Goal: Information Seeking & Learning: Learn about a topic

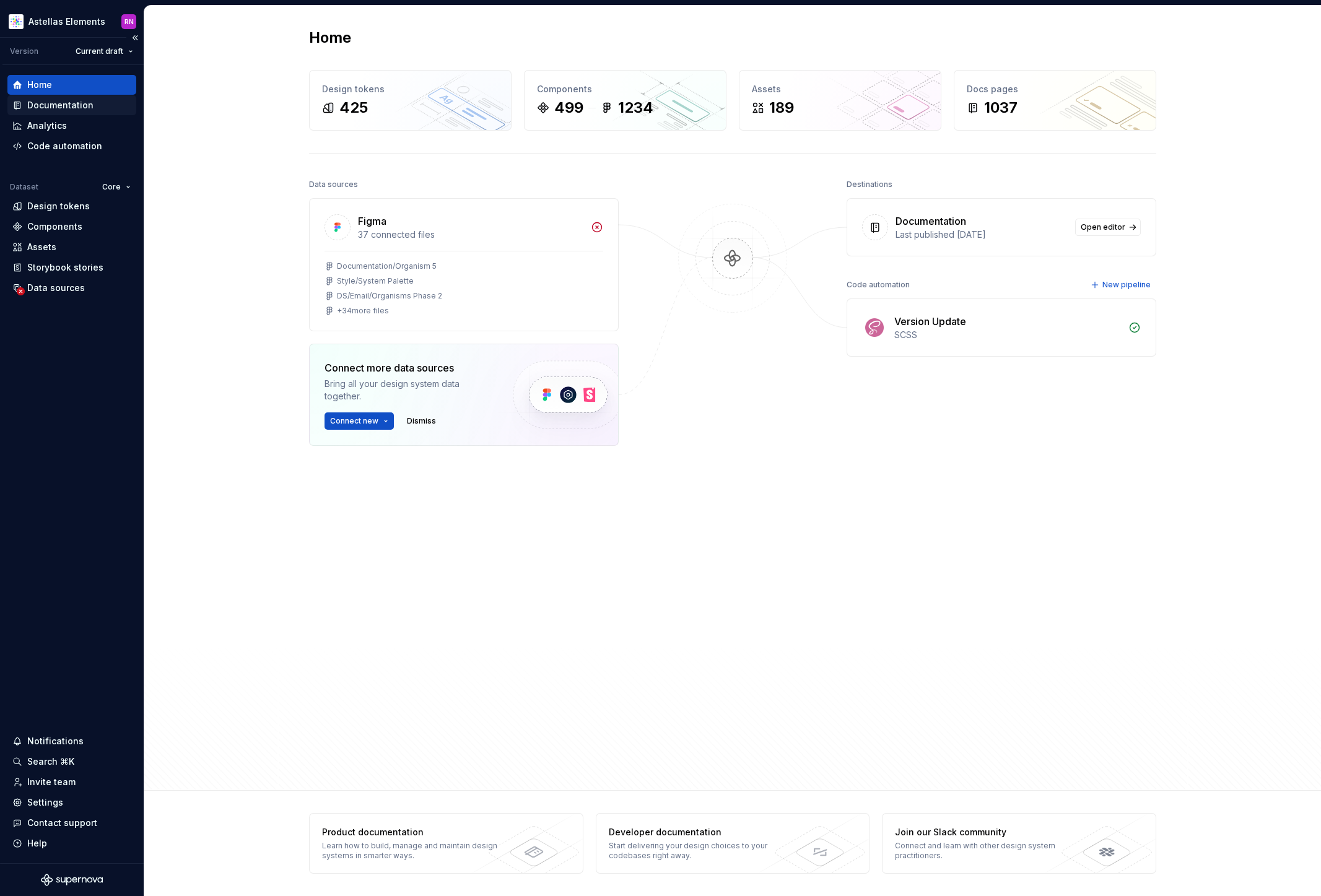
click at [83, 104] on div "Documentation" at bounding box center [60, 105] width 66 height 13
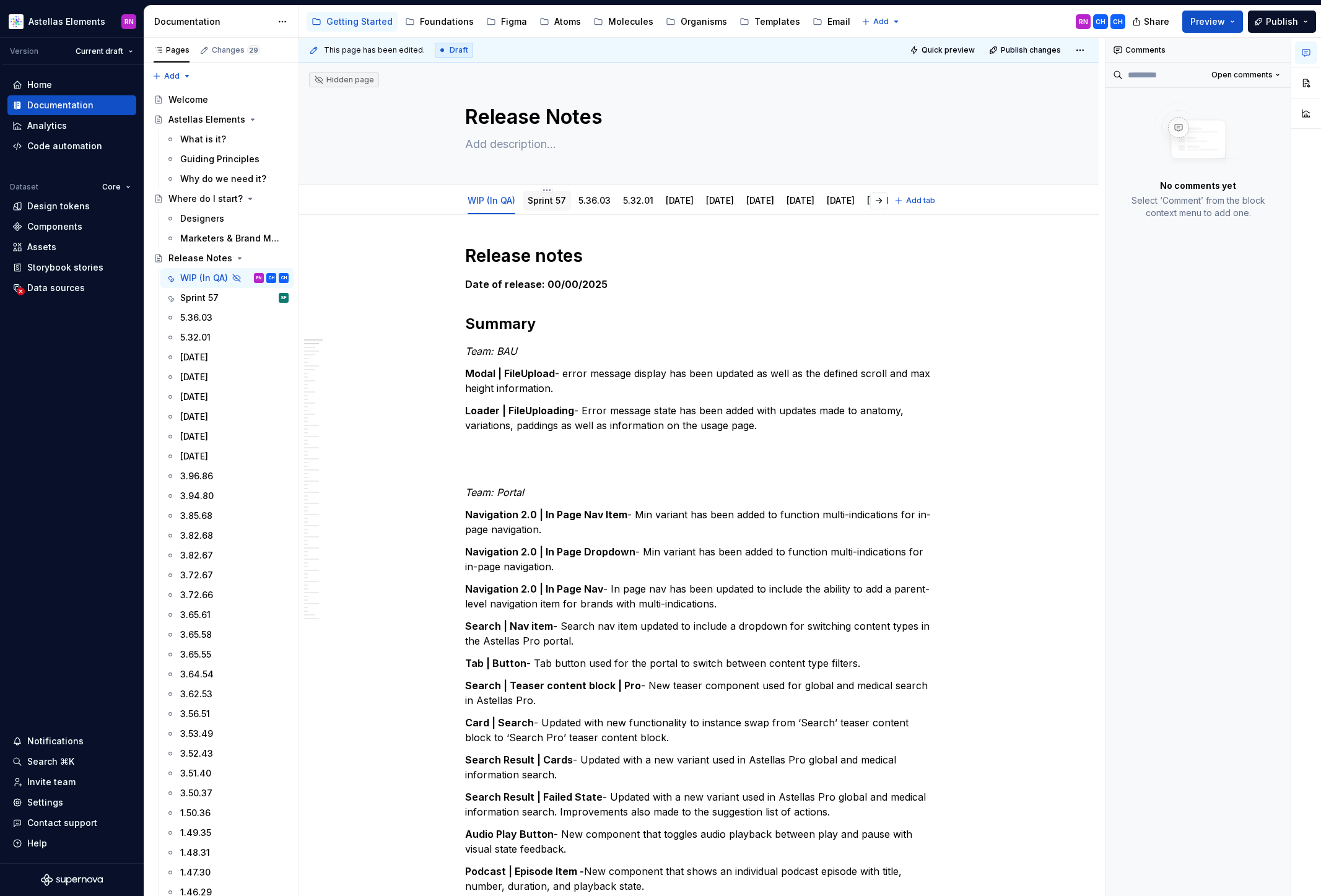
click at [544, 205] on link "Sprint 57" at bounding box center [547, 200] width 39 height 10
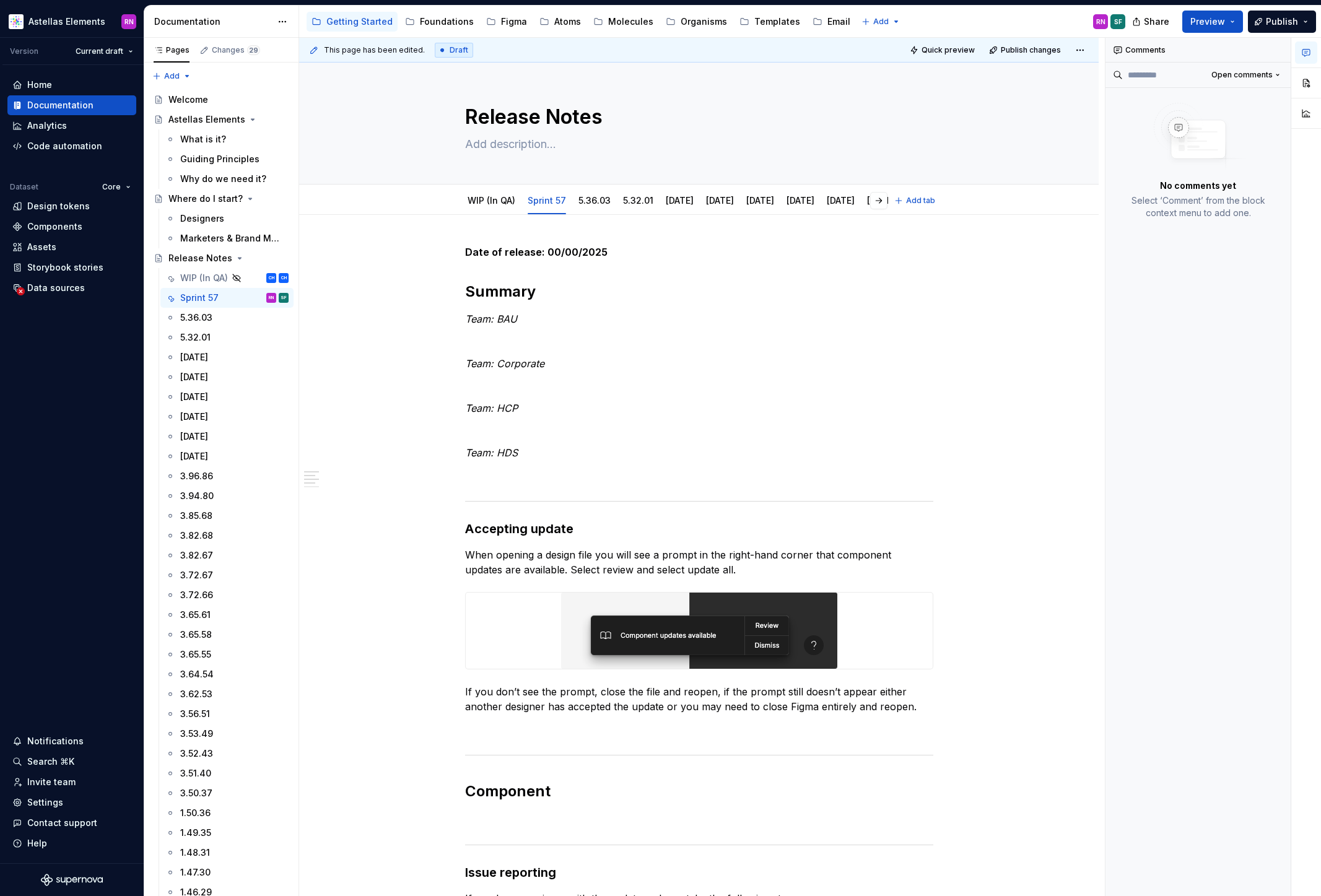
type textarea "*"
drag, startPoint x: 553, startPoint y: 364, endPoint x: 468, endPoint y: 364, distance: 85.0
click at [468, 364] on p "Team: Corporate" at bounding box center [700, 363] width 469 height 15
copy em "Team: Corporate"
click at [553, 363] on p "Team: Corporate" at bounding box center [700, 363] width 469 height 15
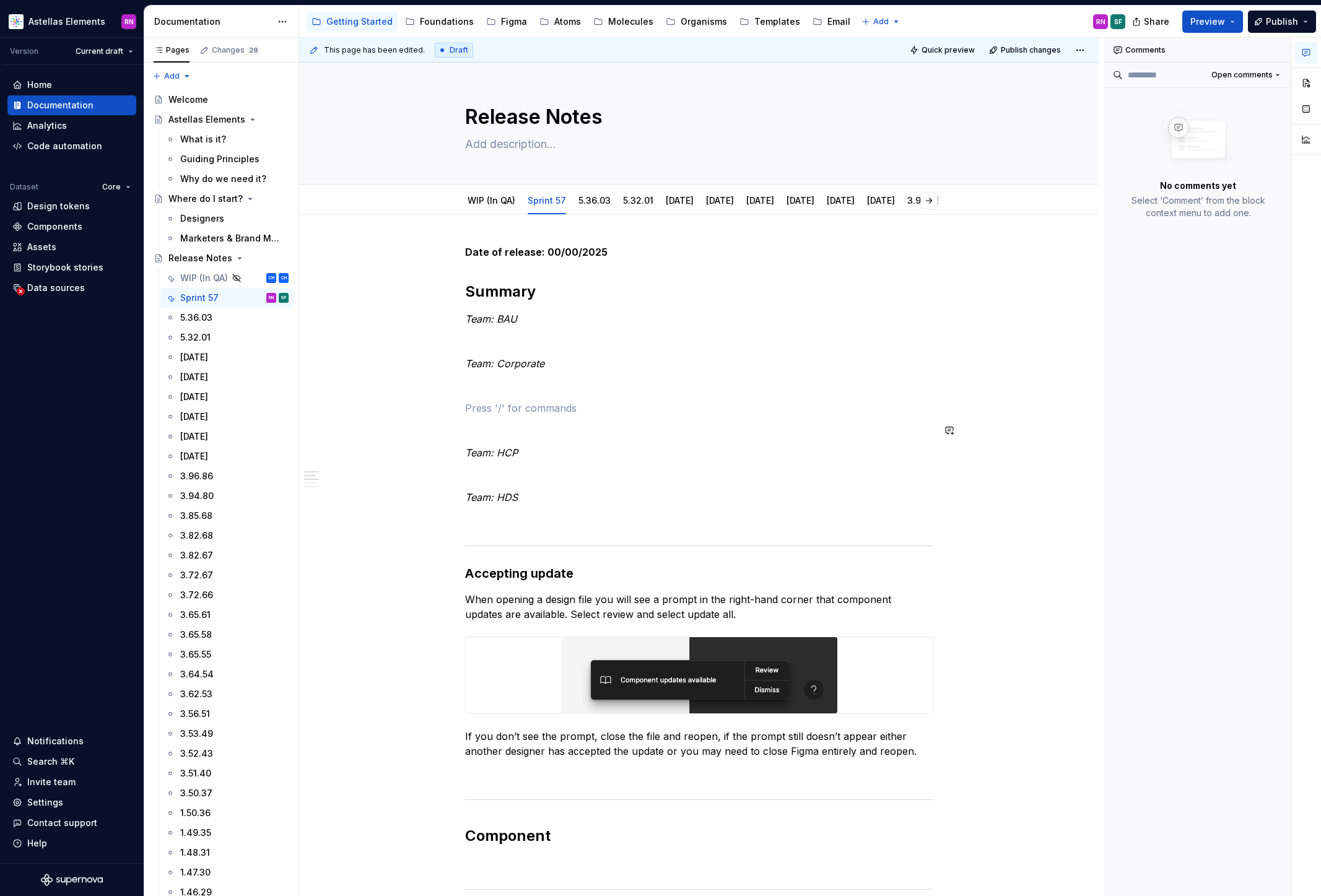
paste div
click at [503, 203] on link "WIP (In QA)" at bounding box center [491, 200] width 47 height 10
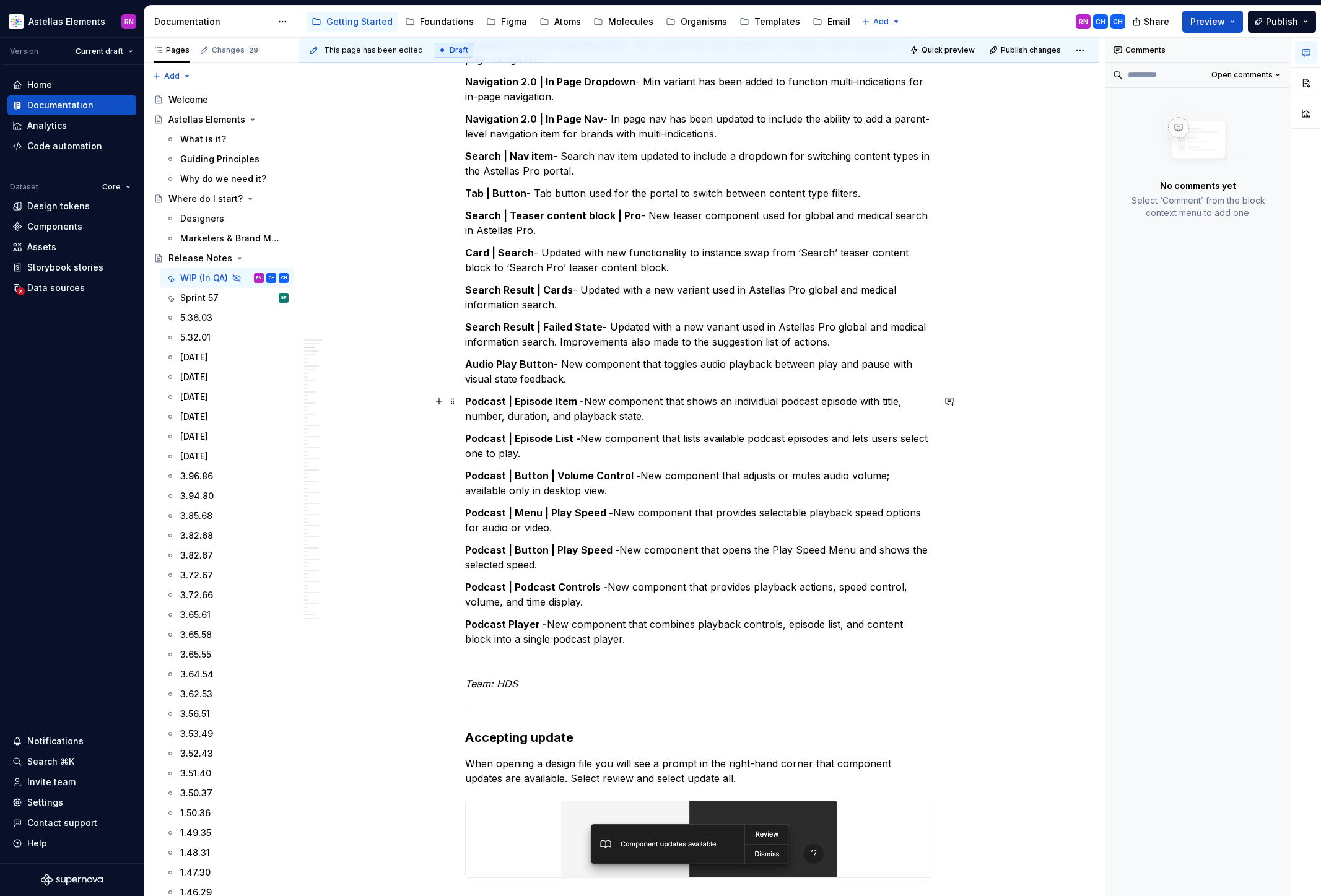
scroll to position [144, 0]
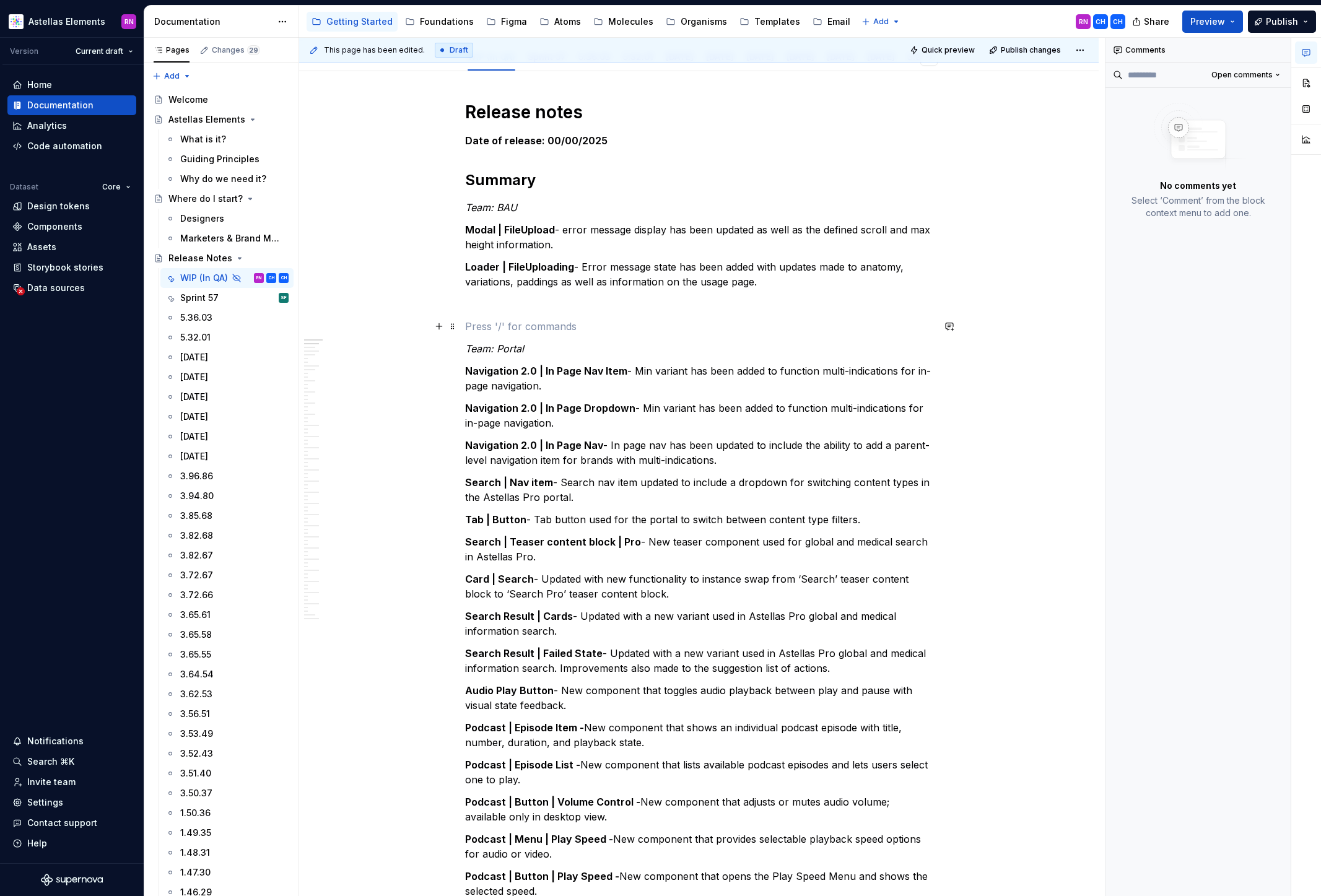
click at [473, 331] on p at bounding box center [700, 326] width 469 height 15
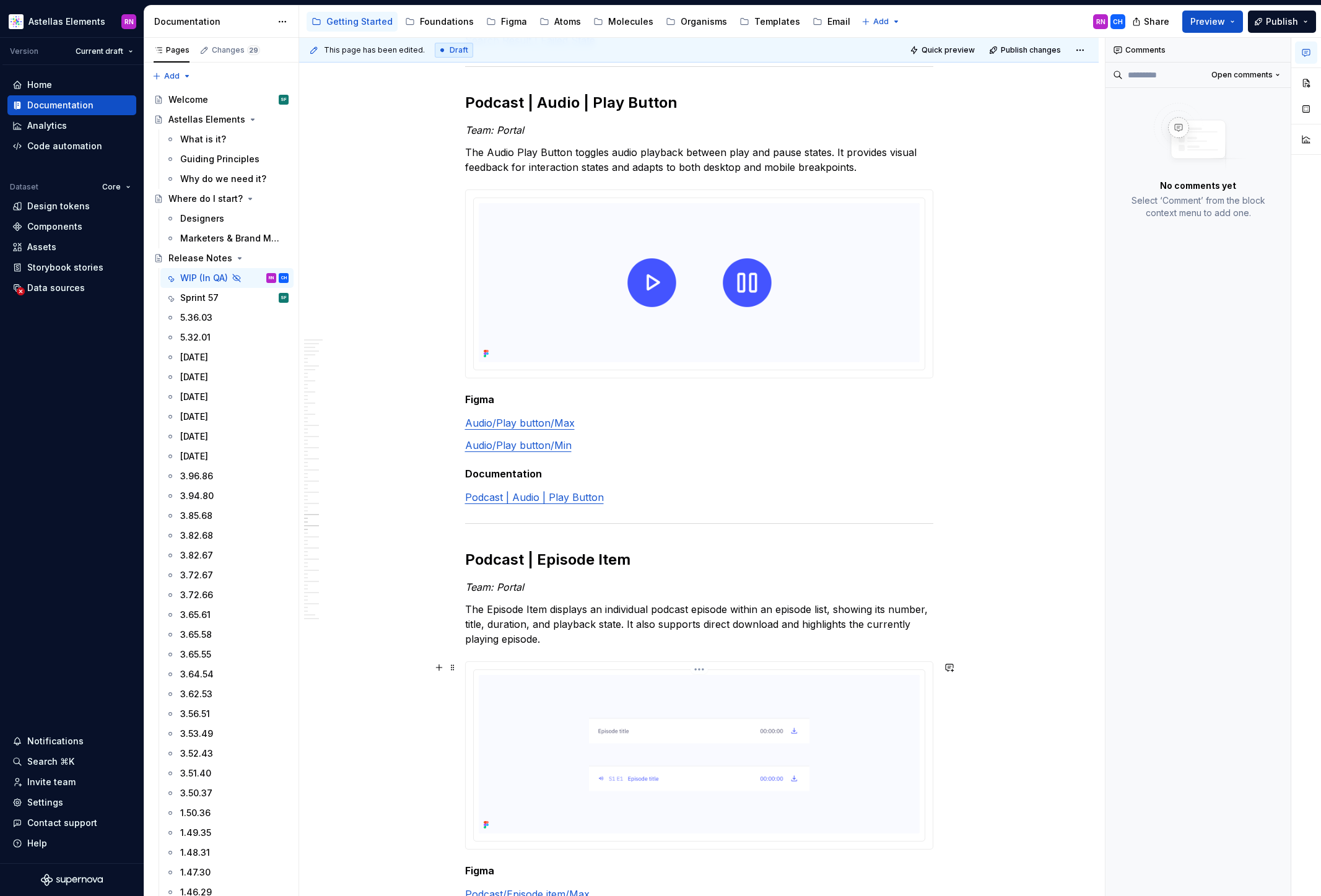
scroll to position [8070, 0]
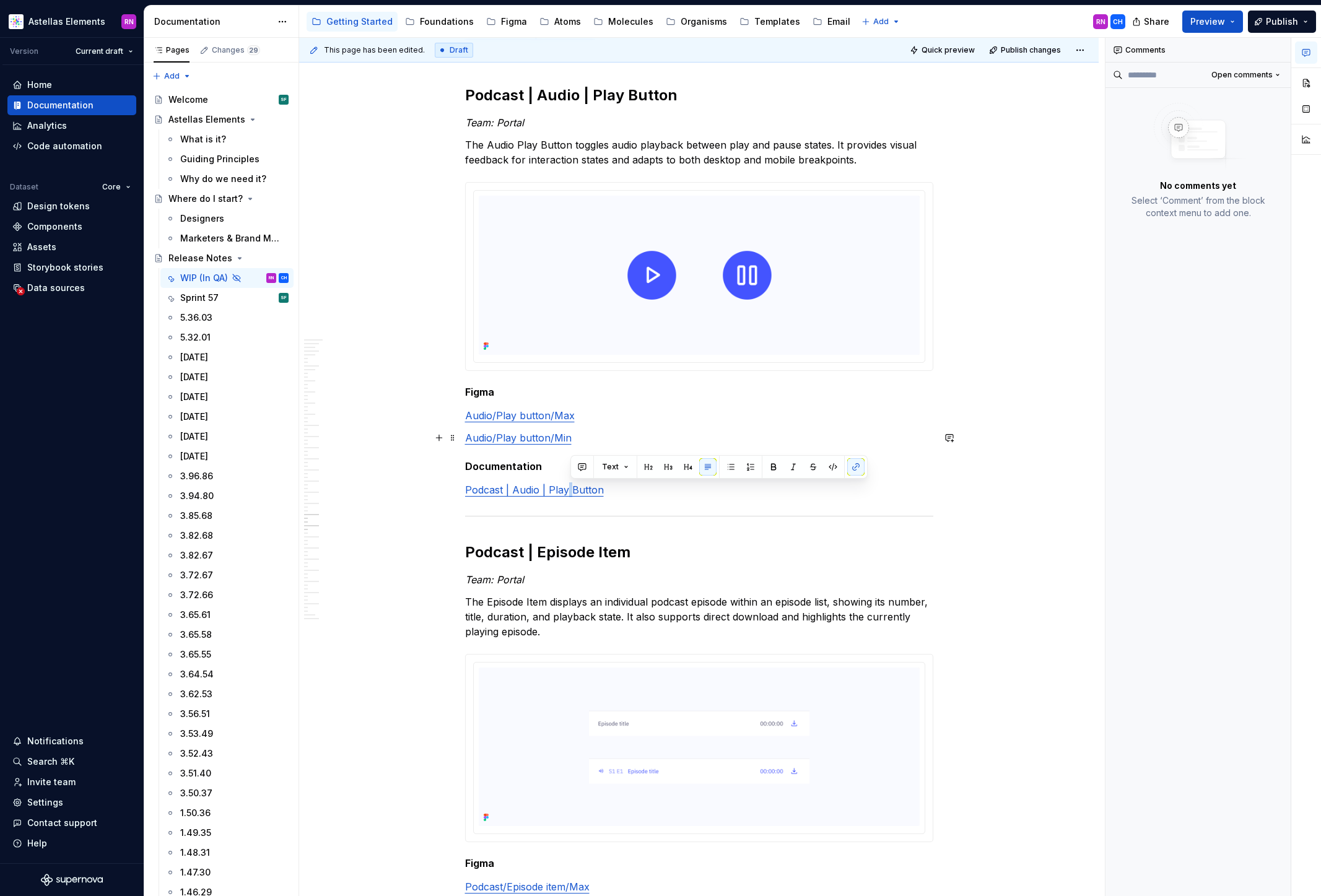
click at [781, 24] on div "Templates" at bounding box center [778, 21] width 46 height 13
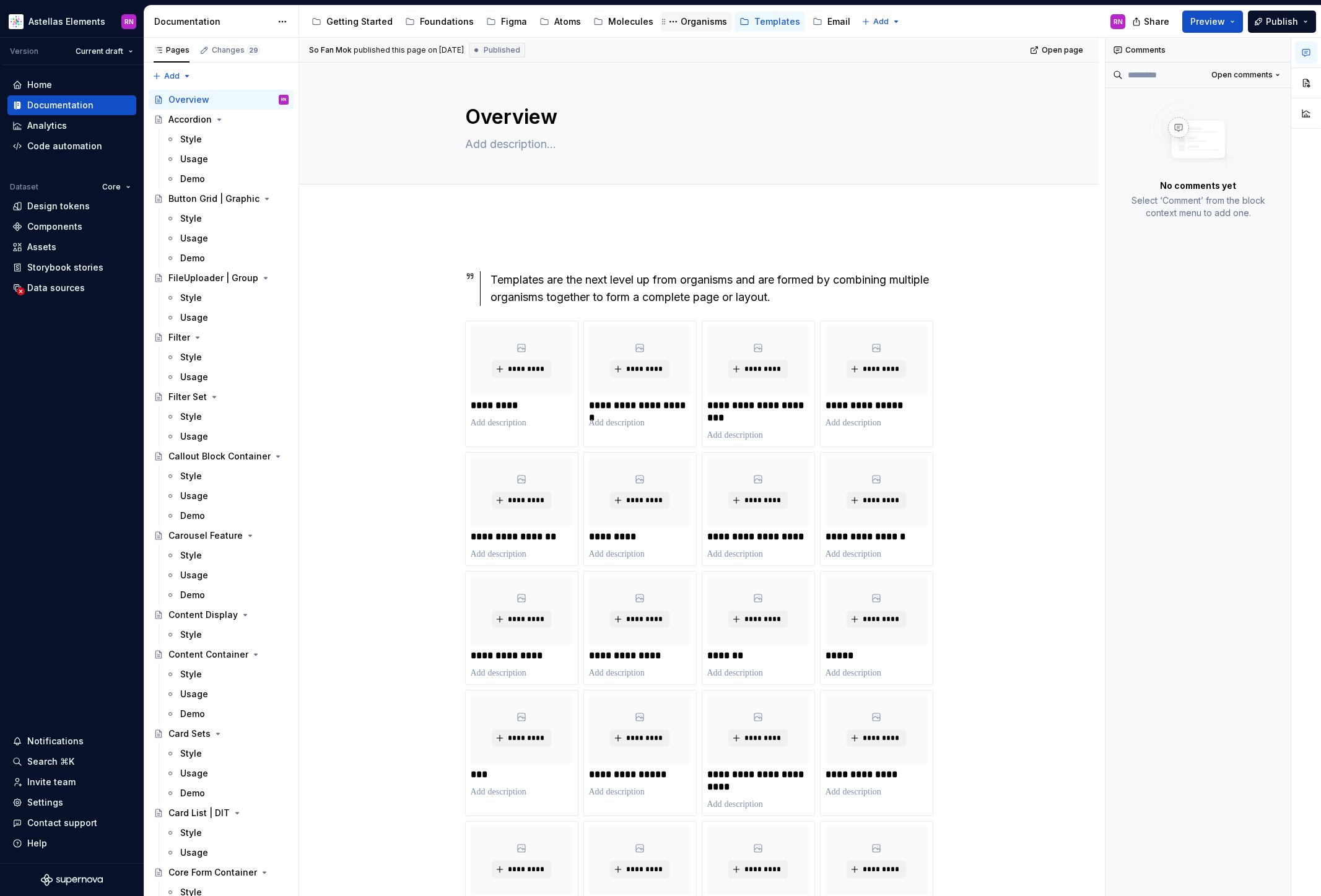
click at [692, 20] on div "Organisms" at bounding box center [703, 21] width 47 height 13
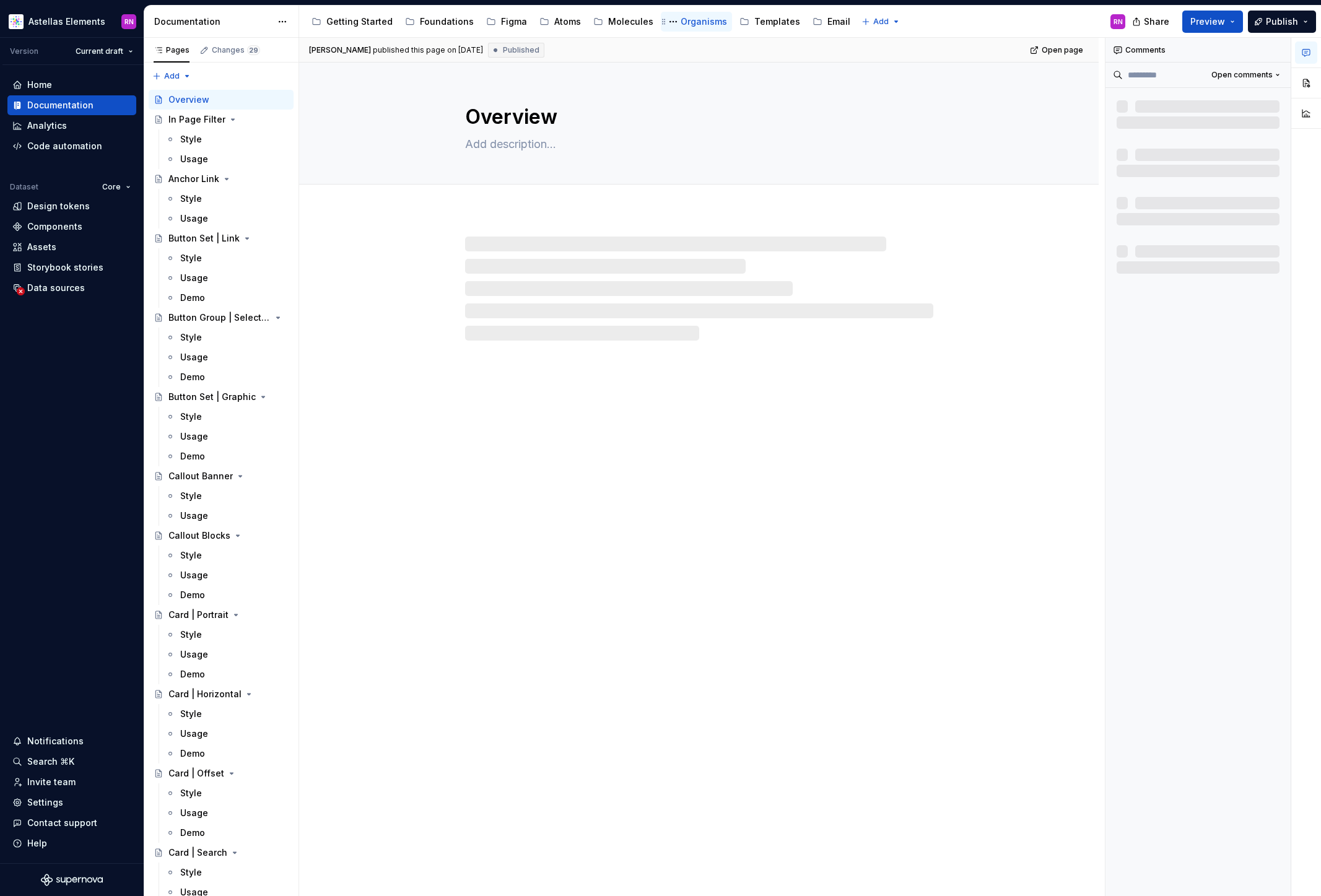
click at [696, 21] on div "Organisms" at bounding box center [703, 21] width 47 height 13
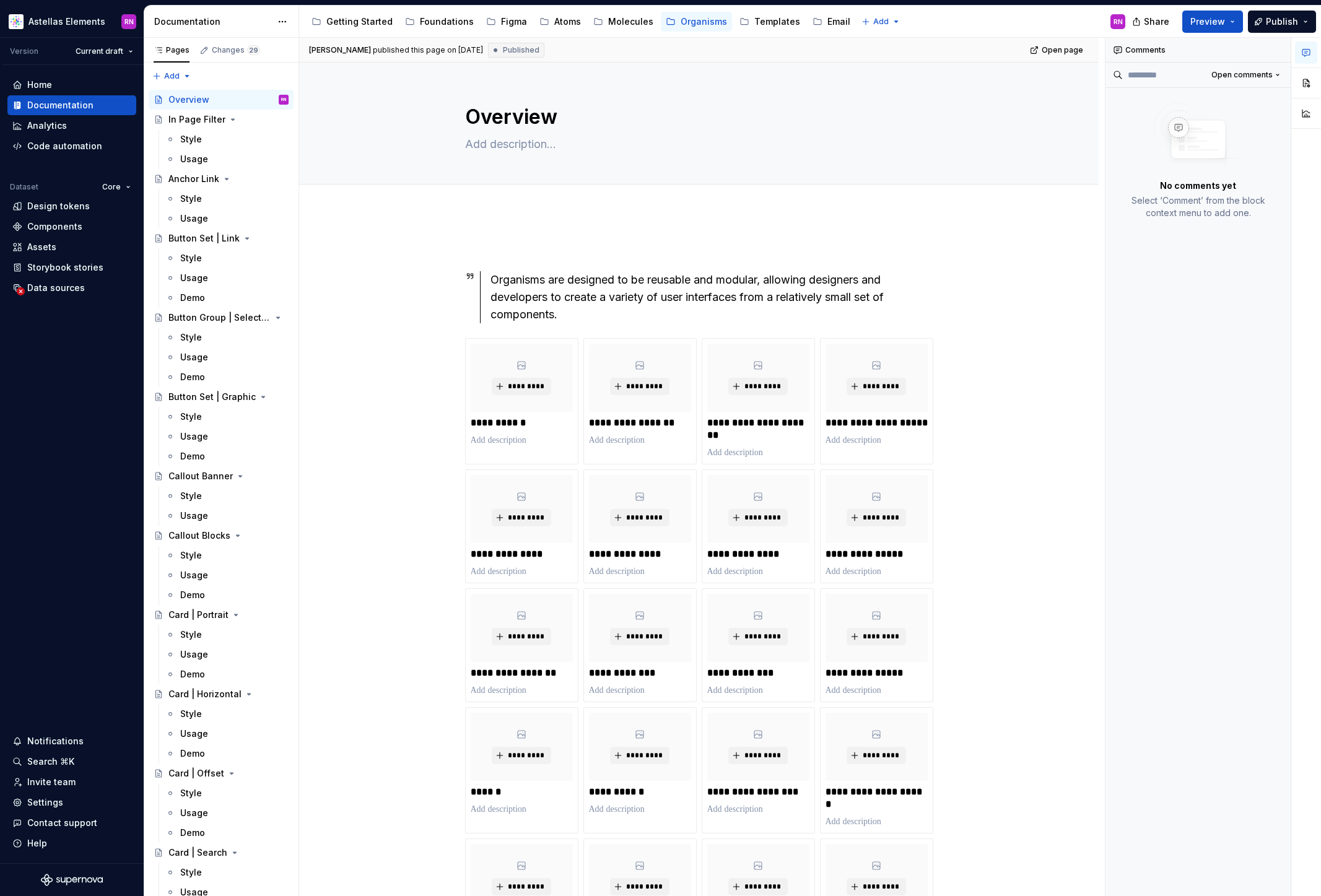
type textarea "*"
